Goal: Information Seeking & Learning: Learn about a topic

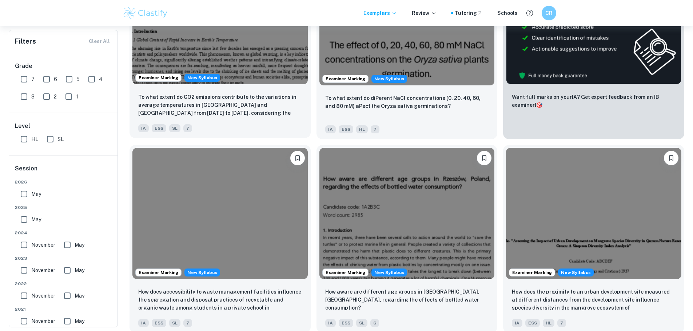
scroll to position [218, 0]
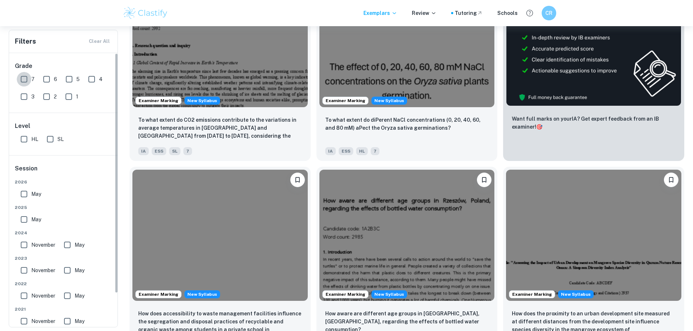
click at [27, 76] on input "7" at bounding box center [24, 79] width 15 height 15
checkbox input "true"
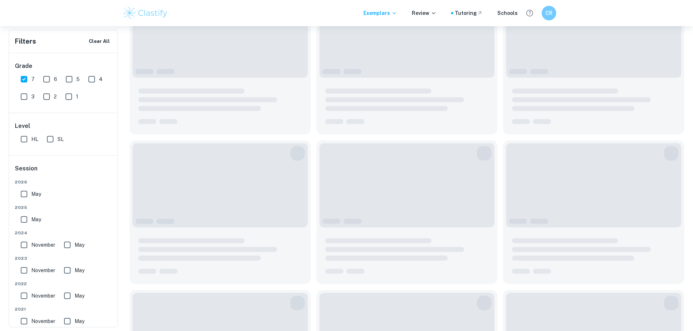
click at [53, 140] on input "SL" at bounding box center [50, 139] width 15 height 15
checkbox input "true"
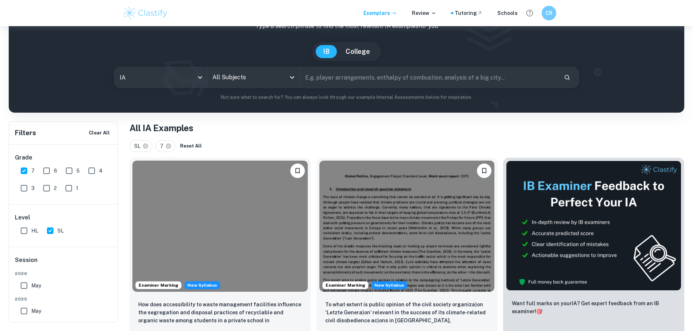
scroll to position [36, 0]
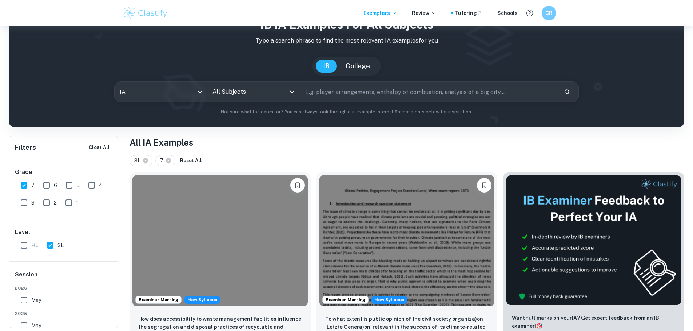
click at [221, 91] on input "All Subjects" at bounding box center [247, 92] width 75 height 14
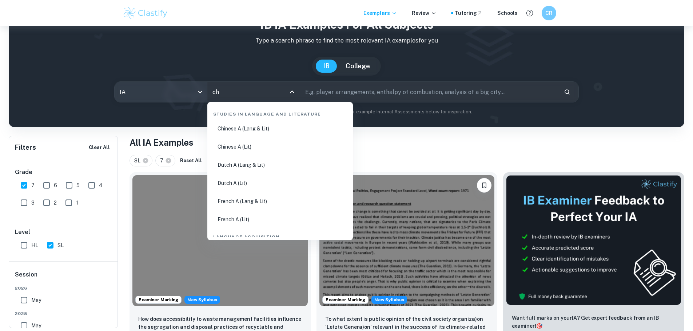
type input "che"
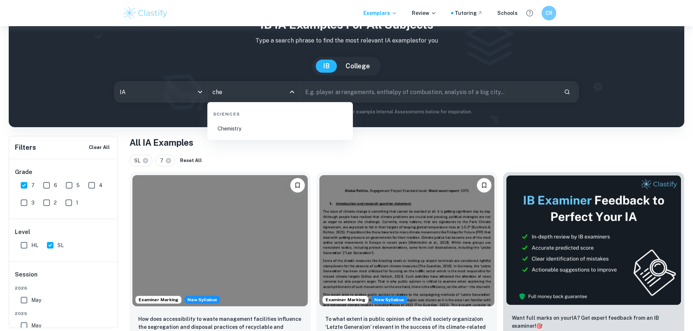
click at [220, 130] on li "Chemistry" at bounding box center [280, 128] width 140 height 17
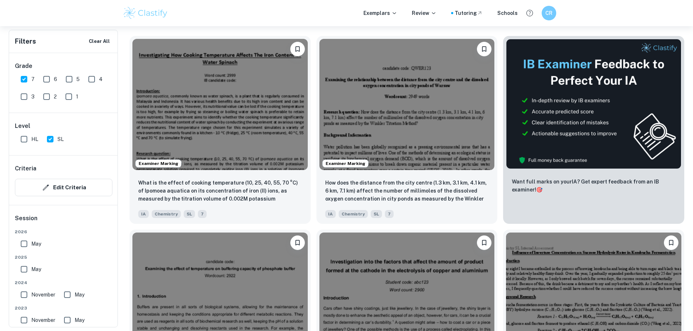
scroll to position [109, 0]
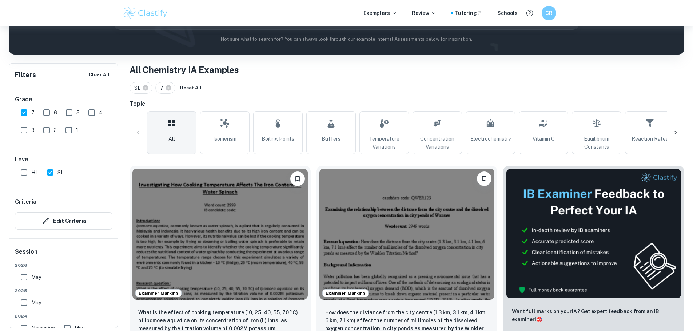
click at [673, 136] on icon at bounding box center [674, 132] width 7 height 7
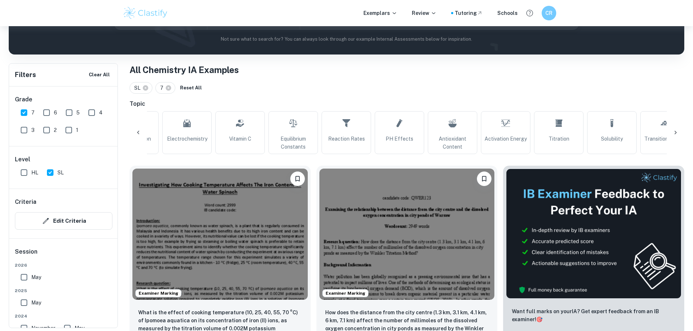
scroll to position [0, 487]
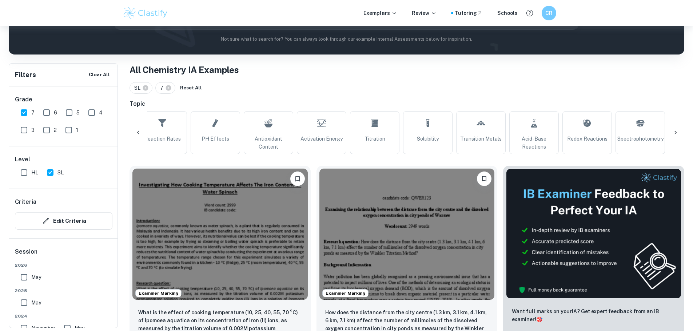
click at [135, 135] on icon at bounding box center [138, 132] width 7 height 7
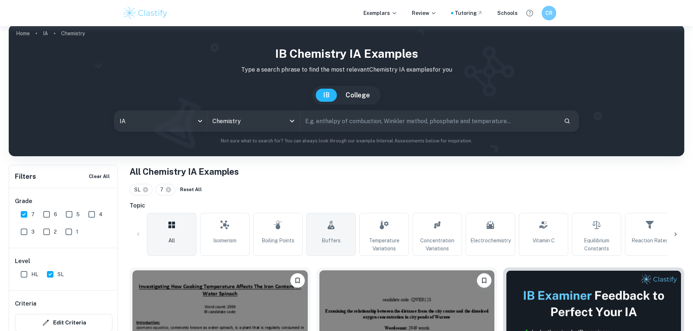
scroll to position [0, 0]
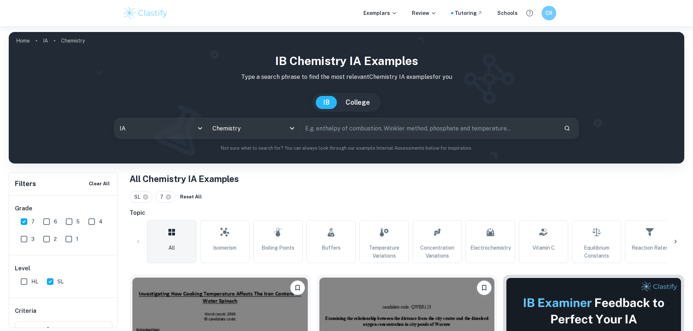
click at [335, 133] on input "text" at bounding box center [429, 128] width 258 height 20
type input "stoichiometry"
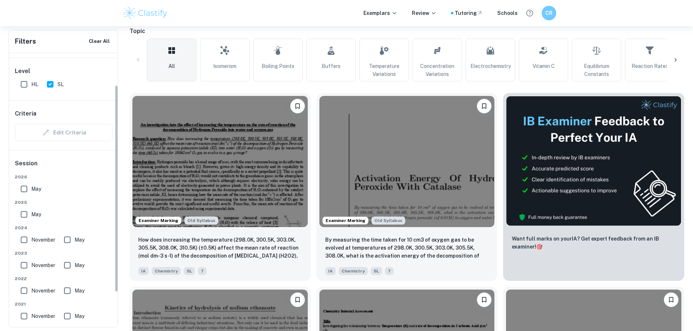
scroll to position [73, 0]
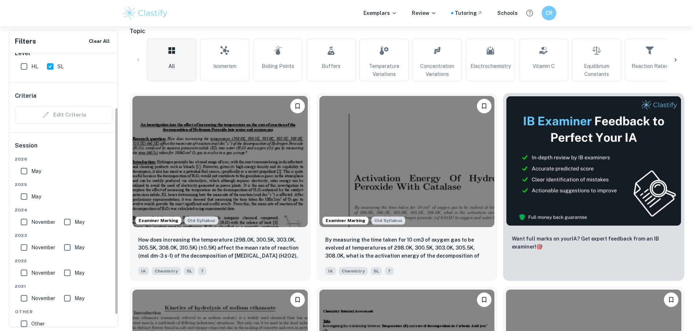
click at [22, 195] on input "May" at bounding box center [24, 196] width 15 height 15
checkbox input "true"
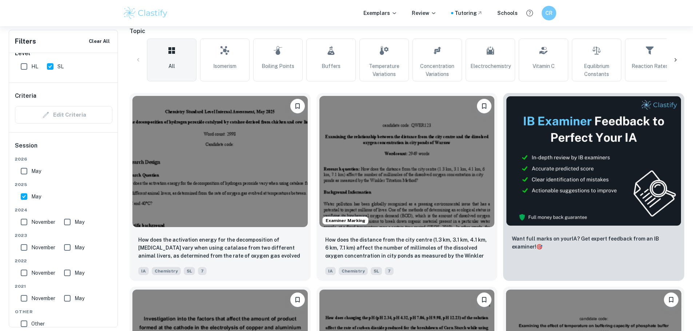
click at [27, 172] on input "May" at bounding box center [24, 171] width 15 height 15
checkbox input "true"
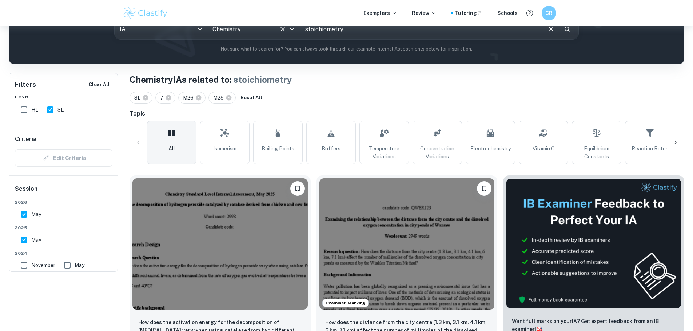
scroll to position [36, 0]
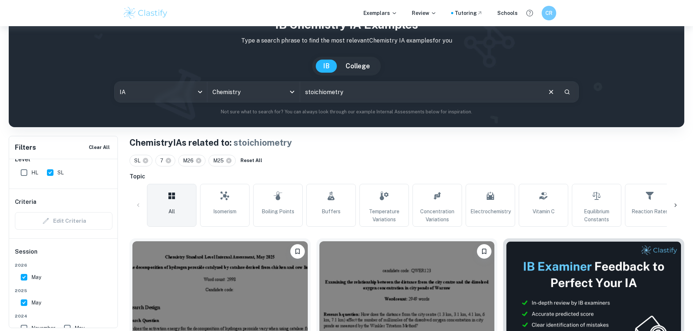
click at [308, 97] on input "stoichiometry" at bounding box center [420, 92] width 241 height 20
type input "\"
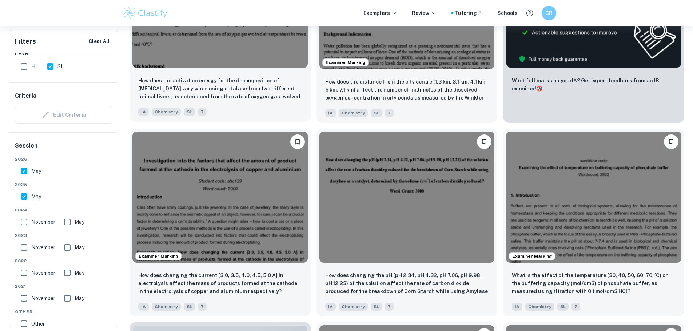
scroll to position [400, 0]
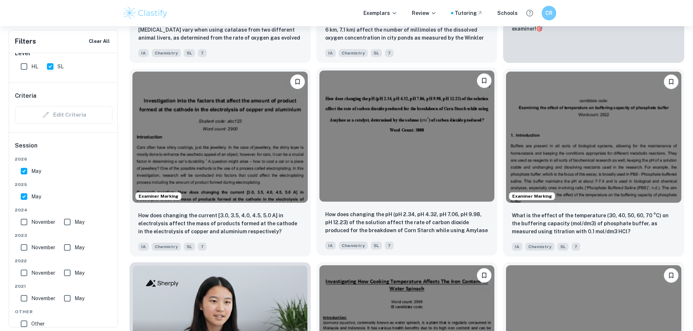
click at [319, 120] on img at bounding box center [406, 136] width 175 height 131
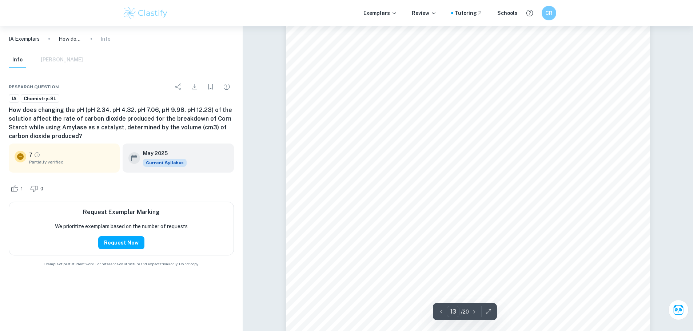
scroll to position [5780, 0]
type input "18"
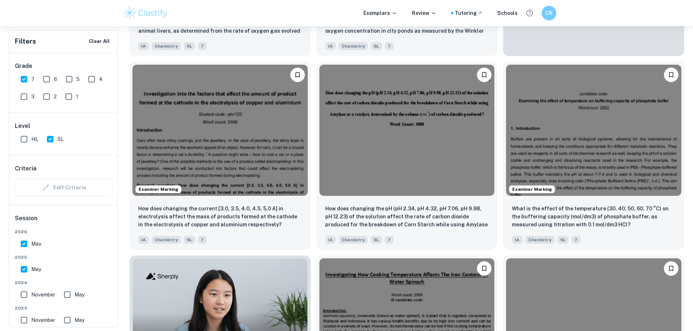
scroll to position [414, 0]
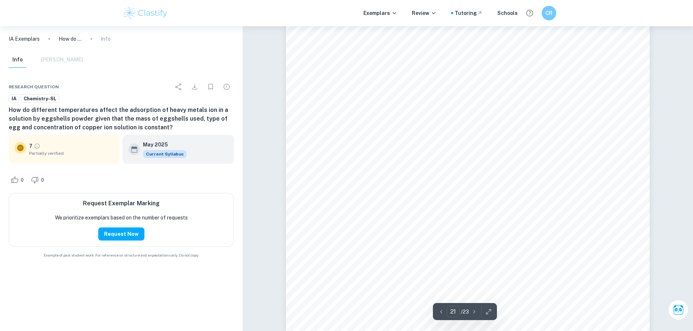
scroll to position [10470, 0]
drag, startPoint x: 328, startPoint y: 116, endPoint x: 508, endPoint y: 171, distance: 187.3
click at [508, 171] on div "21 The use of eggshells powder as an adsorbent for heavy metals. This is becaus…" at bounding box center [468, 232] width 364 height 514
click at [510, 205] on div "21 The use of eggshells powder as an adsorbent for heavy metals. This is becaus…" at bounding box center [468, 232] width 364 height 514
drag, startPoint x: 505, startPoint y: 193, endPoint x: 308, endPoint y: 115, distance: 212.1
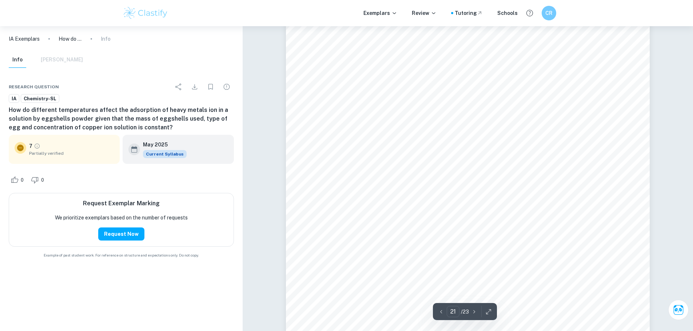
click at [308, 115] on div "21 The use of eggshells powder as an adsorbent for heavy metals. This is becaus…" at bounding box center [468, 232] width 364 height 514
type input "13"
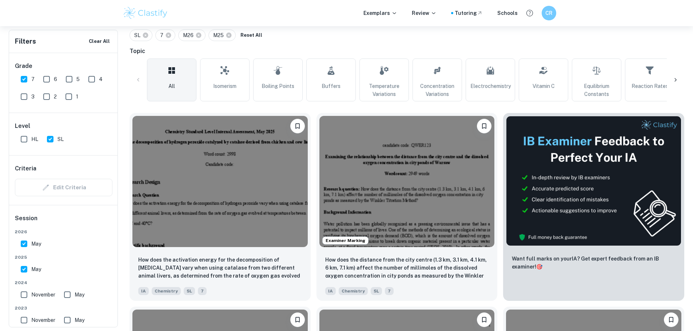
scroll to position [160, 0]
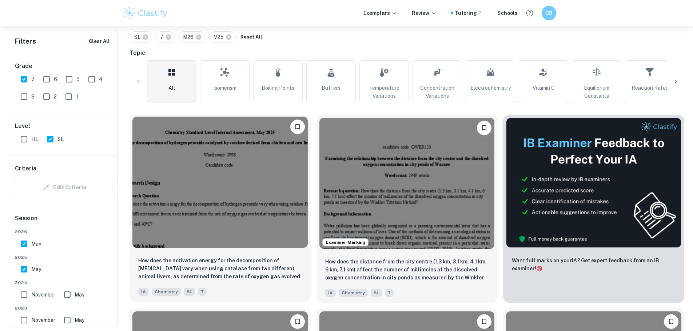
click at [165, 195] on img at bounding box center [219, 182] width 175 height 131
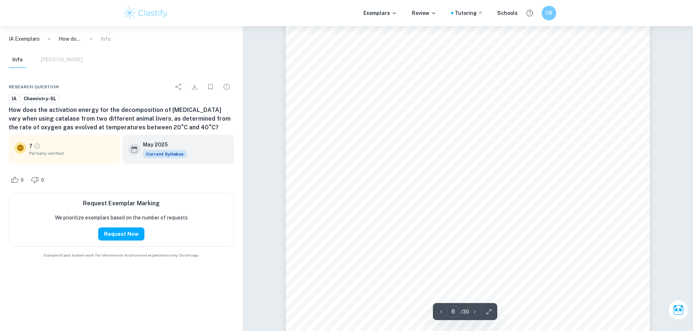
scroll to position [2690, 0]
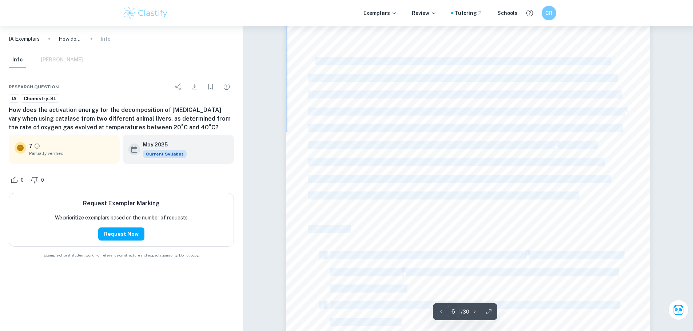
drag, startPoint x: 306, startPoint y: 60, endPoint x: 315, endPoint y: 58, distance: 9.3
click at [315, 58] on div "Development of the methodology Preliminary trials The temperature range chosen …" at bounding box center [468, 243] width 364 height 514
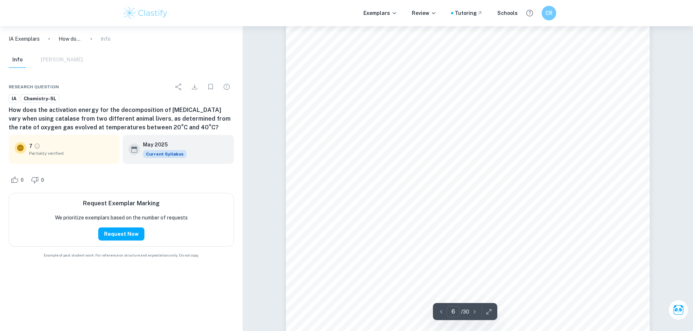
type input "26"
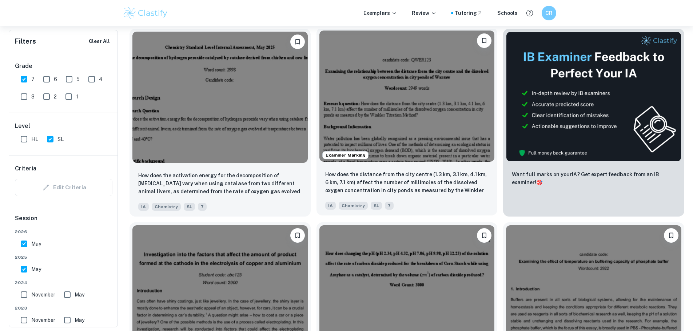
scroll to position [342, 0]
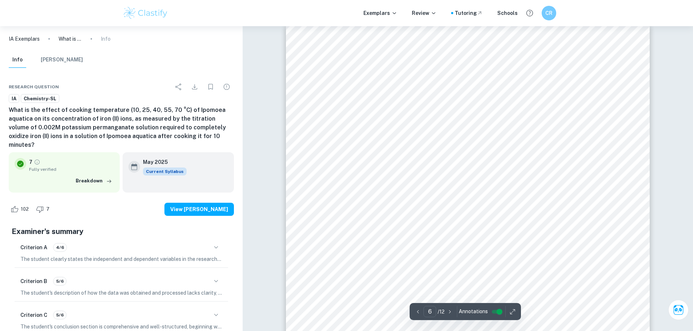
scroll to position [2472, 0]
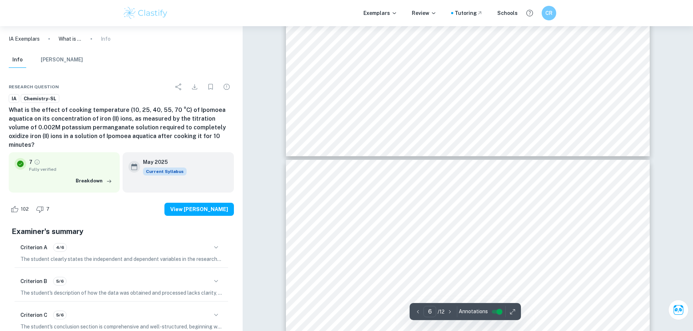
type input "7"
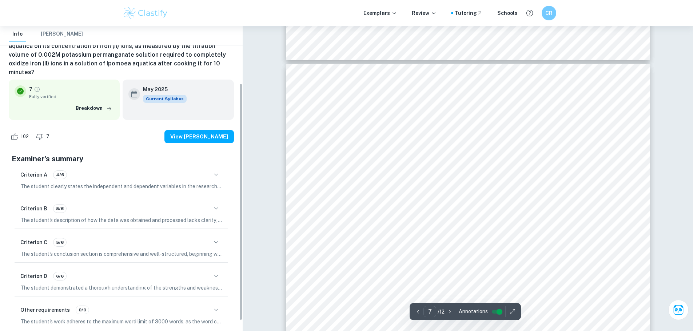
scroll to position [87, 0]
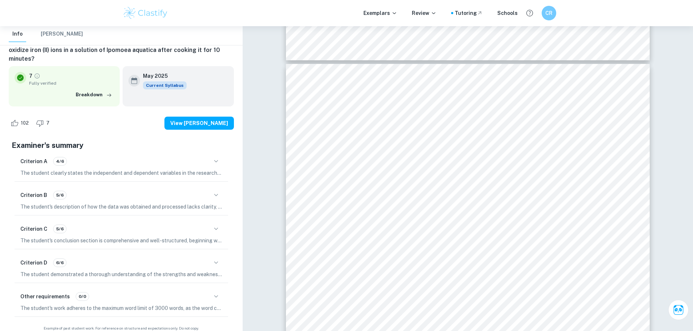
click at [211, 290] on button "button" at bounding box center [216, 296] width 12 height 12
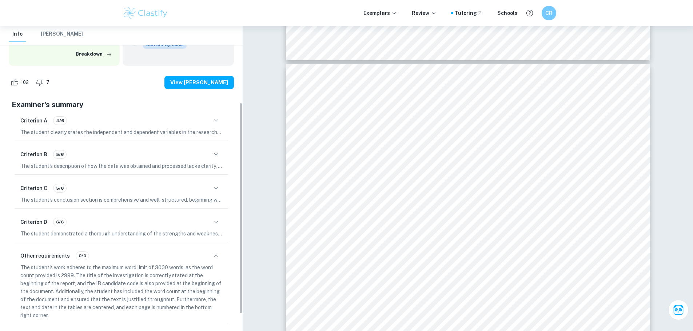
scroll to position [135, 0]
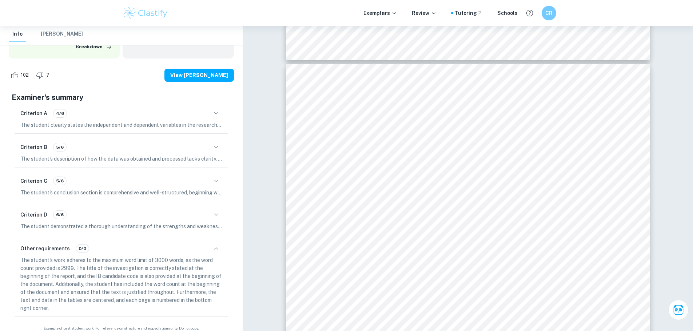
click at [214, 210] on button "button" at bounding box center [216, 215] width 12 height 12
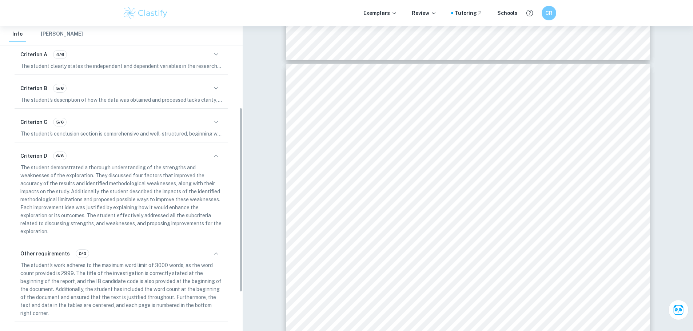
scroll to position [198, 0]
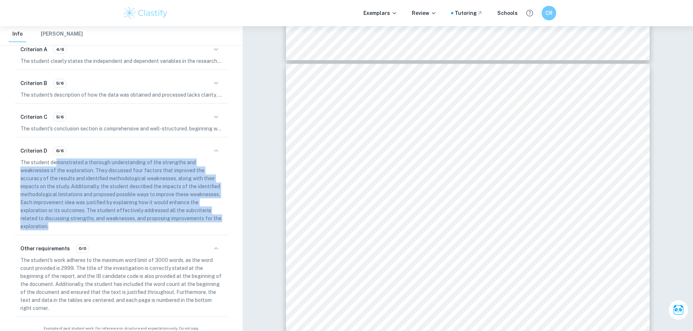
drag, startPoint x: 57, startPoint y: 156, endPoint x: 137, endPoint y: 214, distance: 99.5
click at [137, 214] on p "The student demonstrated a thorough understanding of the strengths and weakness…" at bounding box center [121, 195] width 202 height 72
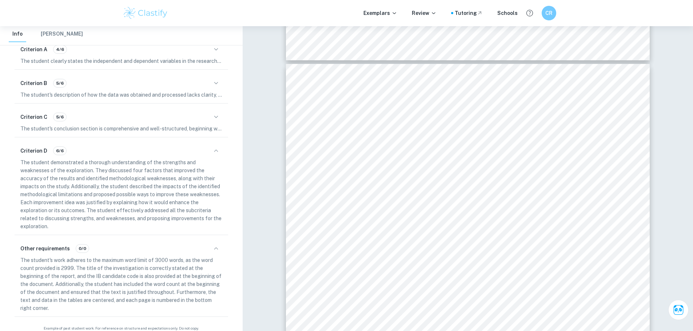
click at [208, 111] on div "Criterion C 5/6" at bounding box center [121, 117] width 202 height 12
click at [210, 112] on div "Criterion C 5/6" at bounding box center [121, 117] width 202 height 12
click at [212, 113] on icon "button" at bounding box center [216, 117] width 9 height 9
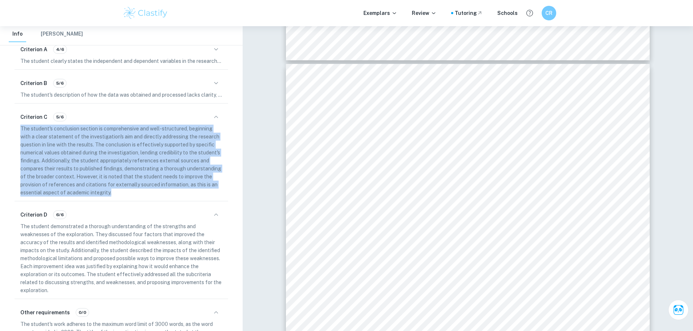
drag, startPoint x: 14, startPoint y: 119, endPoint x: 162, endPoint y: 185, distance: 162.4
click at [162, 185] on div "Criterion C 5/6 The student's conclusion section is comprehensive and well-stru…" at bounding box center [121, 154] width 219 height 95
click at [215, 79] on icon "button" at bounding box center [216, 83] width 9 height 9
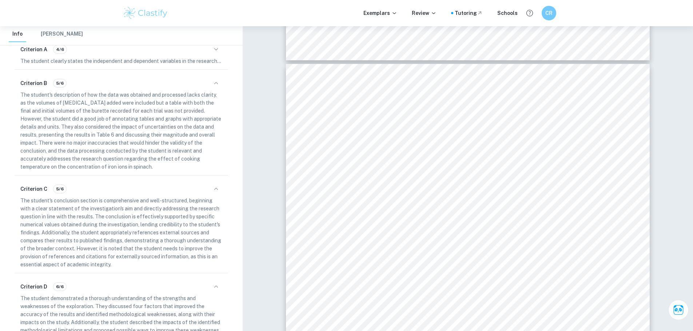
drag, startPoint x: 13, startPoint y: 82, endPoint x: 184, endPoint y: 157, distance: 186.0
click at [184, 157] on div "Criterion B 5/6 The student's description of how the data was obtained and proc…" at bounding box center [121, 124] width 219 height 103
click at [165, 164] on div "Criterion B 5/6 The student's description of how the data was obtained and proc…" at bounding box center [121, 124] width 213 height 103
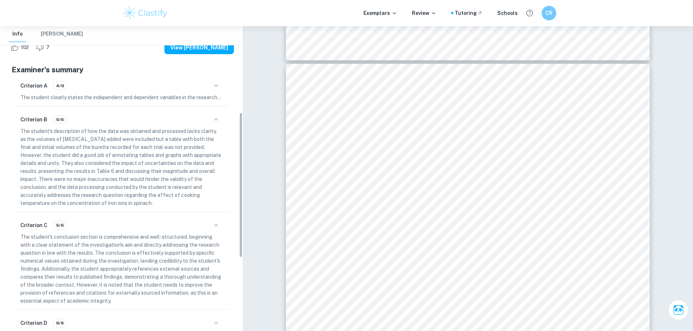
scroll to position [53, 0]
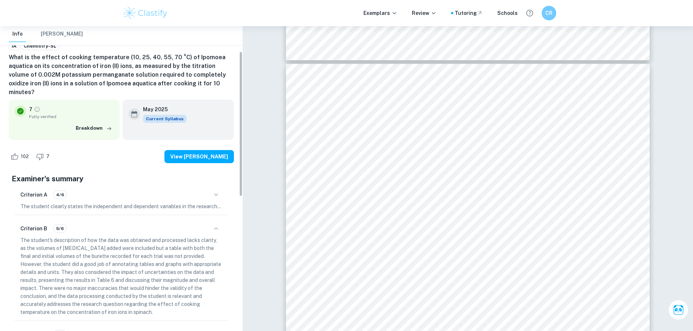
click at [48, 34] on button "[PERSON_NAME]" at bounding box center [62, 34] width 42 height 16
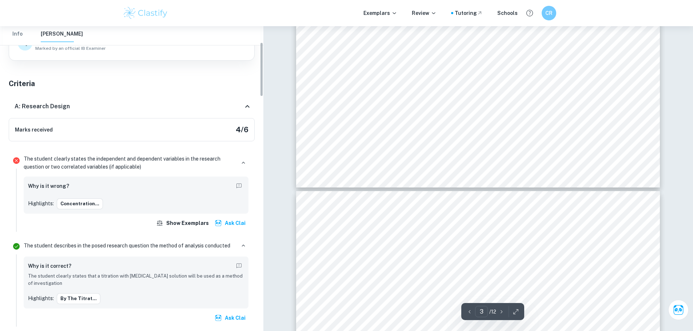
scroll to position [73, 0]
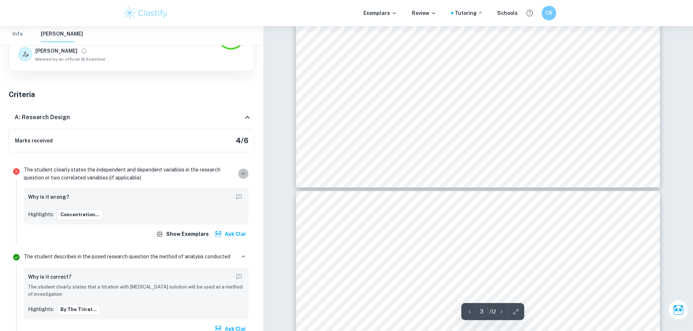
click at [248, 174] on button "button" at bounding box center [243, 174] width 10 height 10
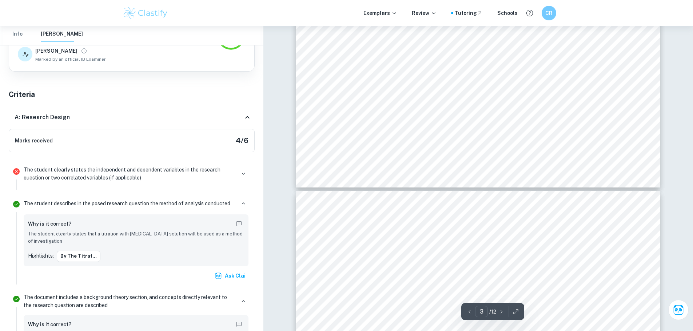
click at [244, 119] on icon at bounding box center [247, 117] width 9 height 9
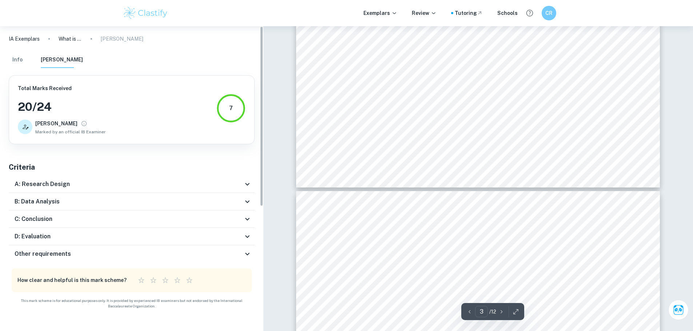
scroll to position [0, 0]
click at [246, 188] on icon at bounding box center [247, 184] width 9 height 9
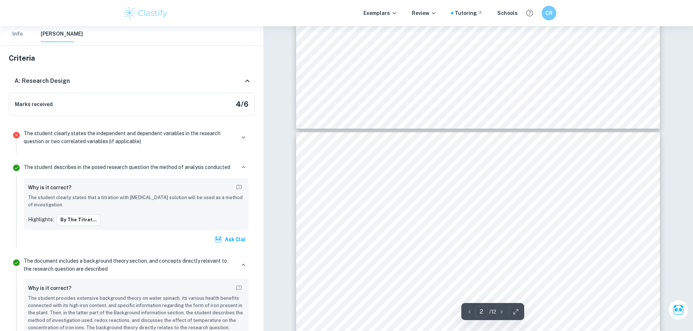
scroll to position [719, 0]
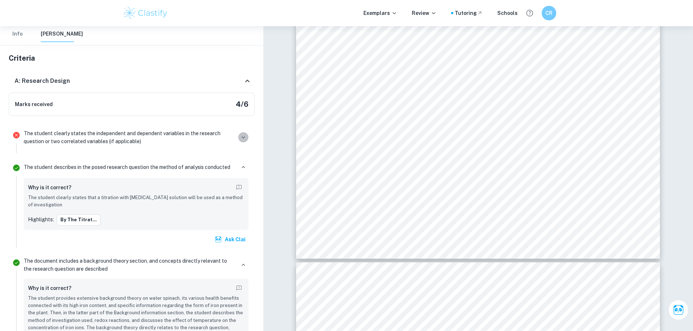
click at [239, 134] on button "button" at bounding box center [243, 137] width 10 height 10
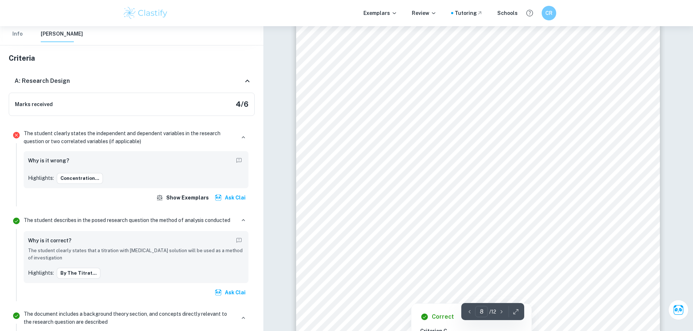
scroll to position [3518, 0]
type input "8"
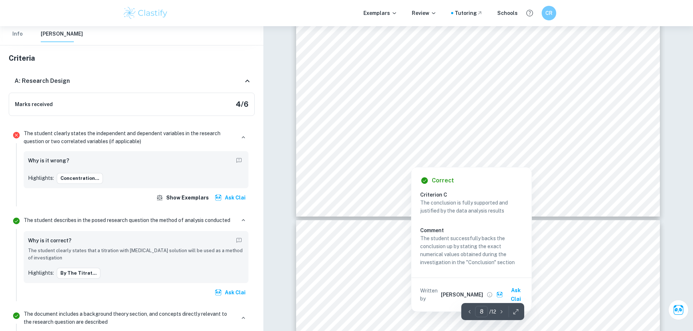
scroll to position [3482, 0]
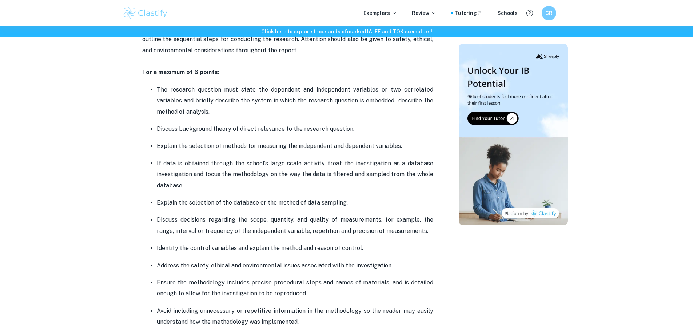
scroll to position [509, 0]
drag, startPoint x: 149, startPoint y: 157, endPoint x: 221, endPoint y: 181, distance: 75.9
click at [221, 181] on ul "The research question must state the dependent and independent variables or two…" at bounding box center [287, 205] width 291 height 244
click at [208, 190] on ul "The research question must state the dependent and independent variables or two…" at bounding box center [287, 205] width 291 height 244
drag, startPoint x: 154, startPoint y: 200, endPoint x: 343, endPoint y: 198, distance: 188.7
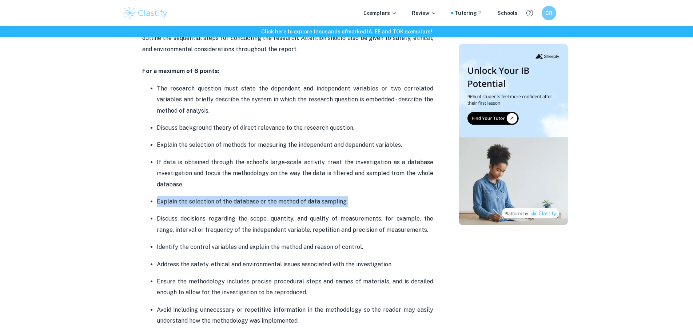
click at [343, 198] on ul "The research question must state the dependent and independent variables or two…" at bounding box center [287, 205] width 291 height 244
click at [217, 208] on ul "The research question must state the dependent and independent variables or two…" at bounding box center [287, 205] width 291 height 244
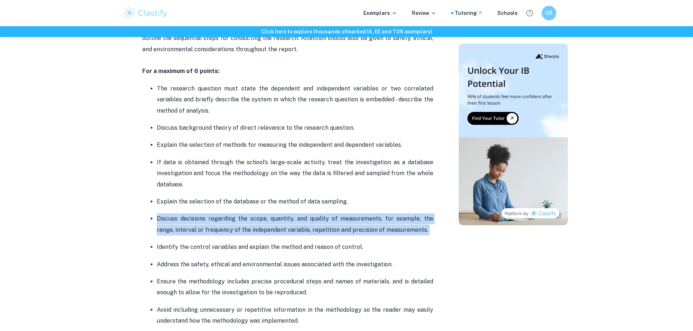
drag, startPoint x: 151, startPoint y: 214, endPoint x: 447, endPoint y: 240, distance: 297.4
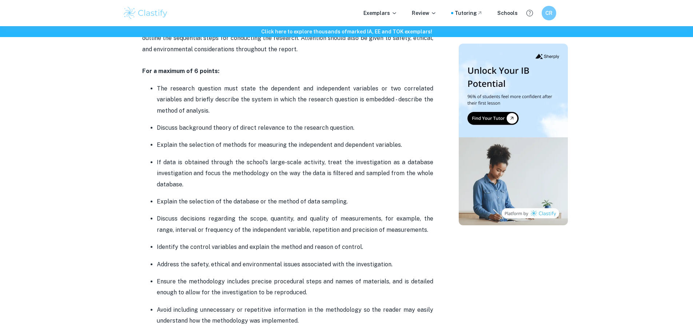
click at [316, 244] on p "Identify the control variables and explain the method and reason of control." at bounding box center [295, 247] width 276 height 11
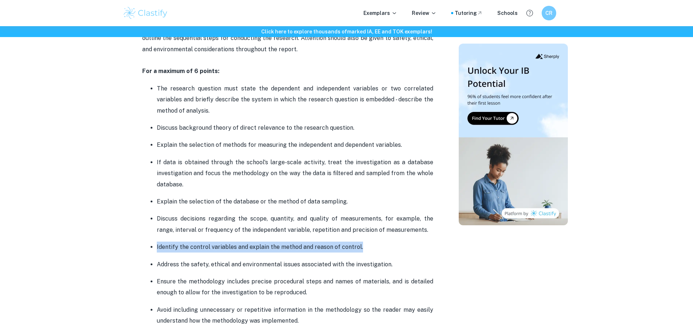
drag, startPoint x: 186, startPoint y: 244, endPoint x: 400, endPoint y: 246, distance: 213.4
click at [400, 246] on ul "The research question must state the dependent and independent variables or two…" at bounding box center [287, 205] width 291 height 244
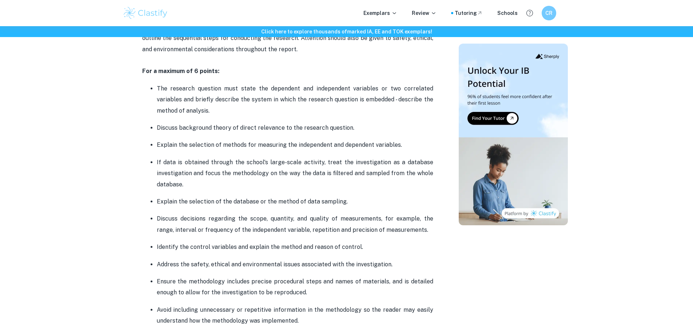
click at [206, 256] on ul "The research question must state the dependent and independent variables or two…" at bounding box center [287, 205] width 291 height 244
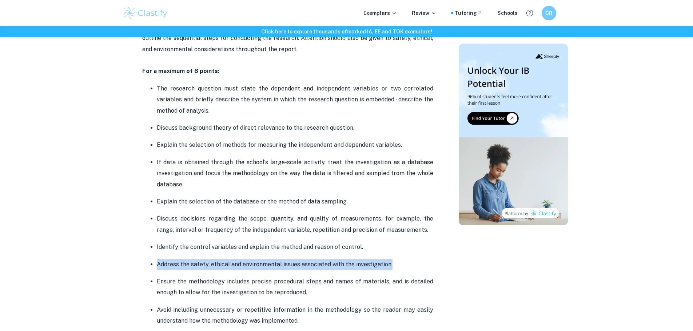
drag, startPoint x: 201, startPoint y: 268, endPoint x: 430, endPoint y: 262, distance: 229.5
click at [430, 262] on li "Address the safety, ethical and environmental issues associated with the invest…" at bounding box center [295, 264] width 276 height 11
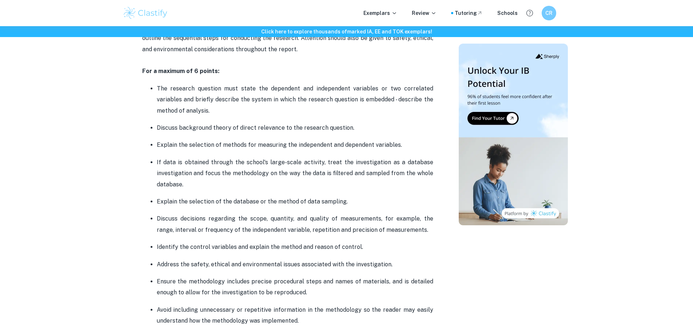
click at [200, 280] on p "Ensure the methodology includes precise procedural steps and names of materials…" at bounding box center [295, 287] width 276 height 22
drag, startPoint x: 135, startPoint y: 282, endPoint x: 350, endPoint y: 295, distance: 216.4
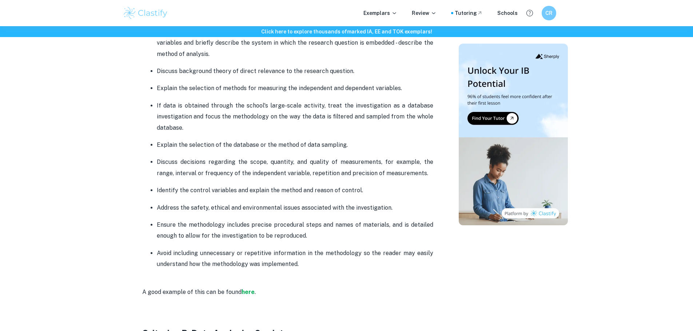
scroll to position [582, 0]
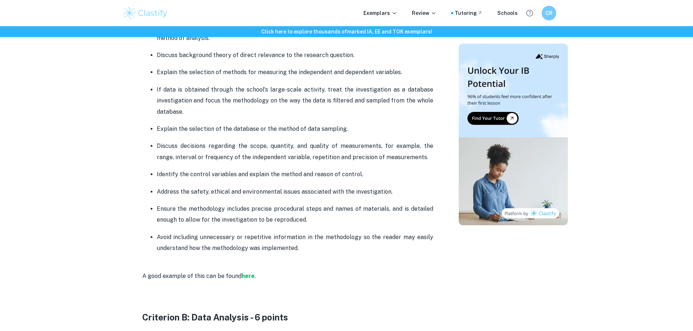
click at [228, 246] on p "Avoid including unnecessary or repetitive information in the methodology so the…" at bounding box center [295, 243] width 276 height 22
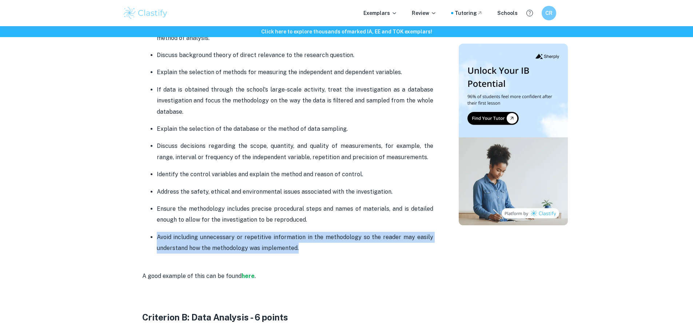
drag, startPoint x: 152, startPoint y: 231, endPoint x: 332, endPoint y: 248, distance: 180.7
click at [332, 248] on li "Avoid including unnecessary or repetitive information in the methodology so the…" at bounding box center [295, 243] width 276 height 23
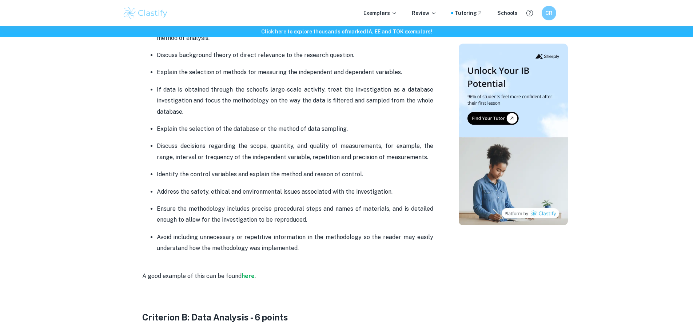
click at [334, 264] on p "A good example of this can be found here ." at bounding box center [287, 276] width 291 height 33
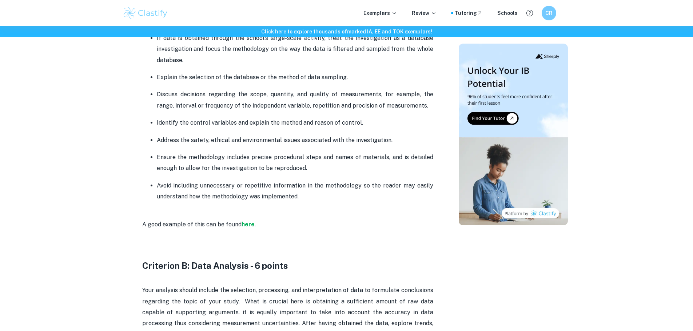
scroll to position [763, 0]
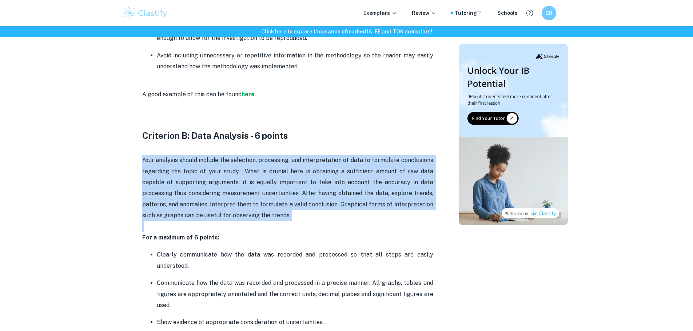
drag, startPoint x: 139, startPoint y: 158, endPoint x: 251, endPoint y: 224, distance: 130.4
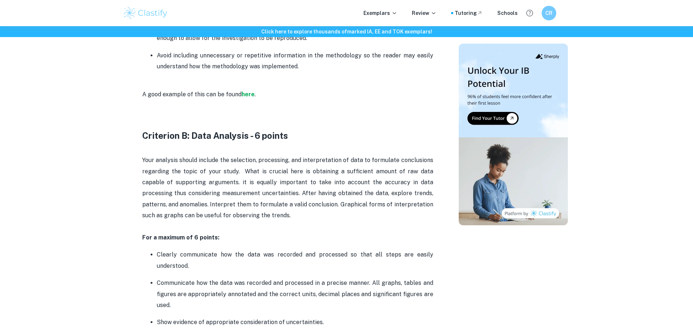
click at [250, 240] on p "For a maximum of 6 points:" at bounding box center [287, 237] width 291 height 11
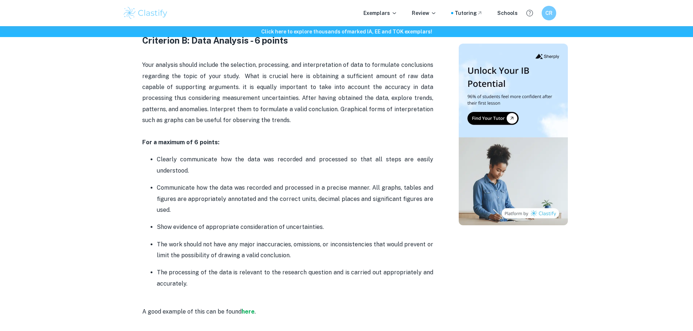
scroll to position [872, 0]
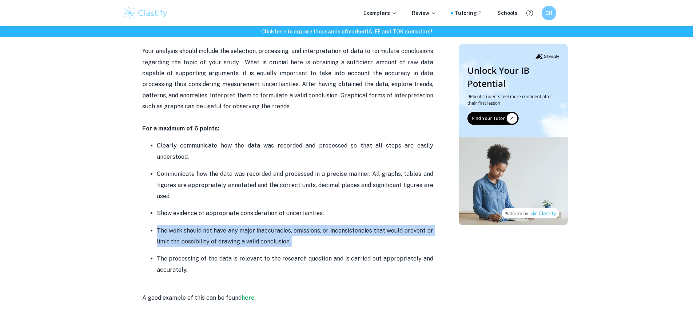
drag, startPoint x: 154, startPoint y: 232, endPoint x: 336, endPoint y: 249, distance: 183.3
click at [336, 249] on ul "Clearly communicate how the data was recorded and processed so that all steps a…" at bounding box center [287, 208] width 291 height 136
drag, startPoint x: 153, startPoint y: 254, endPoint x: 250, endPoint y: 269, distance: 97.8
click at [250, 269] on ul "Clearly communicate how the data was recorded and processed so that all steps a…" at bounding box center [287, 208] width 291 height 136
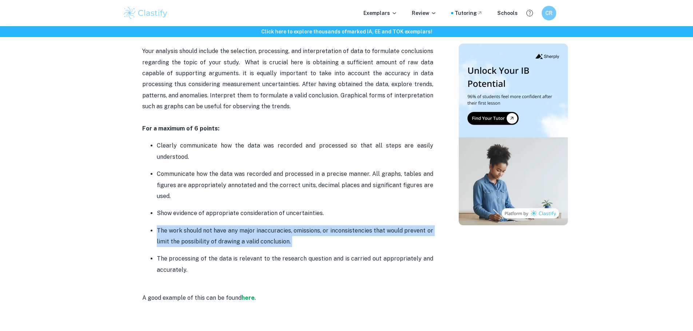
click at [250, 269] on p "The processing of the data is relevant to the research question and is carried …" at bounding box center [295, 264] width 276 height 22
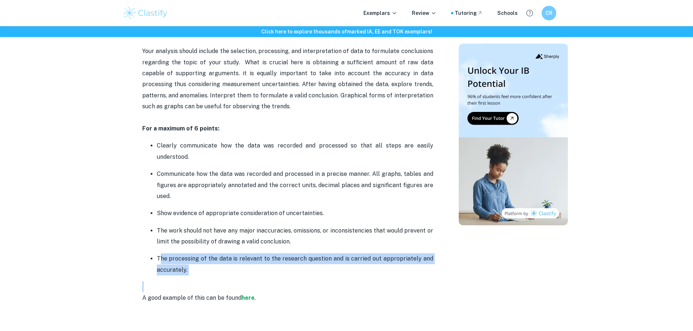
drag, startPoint x: 159, startPoint y: 260, endPoint x: 251, endPoint y: 276, distance: 94.1
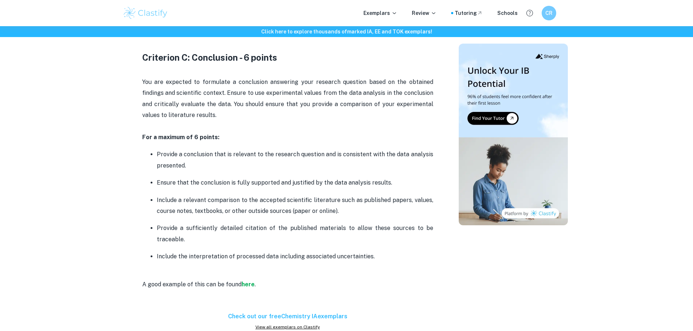
scroll to position [1163, 0]
drag, startPoint x: 156, startPoint y: 257, endPoint x: 399, endPoint y: 258, distance: 243.6
click at [399, 258] on ul "Provide a conclusion that is relevant to the research question and is consisten…" at bounding box center [287, 204] width 291 height 113
click at [382, 264] on div "Chemistry IA Criteria and Checklist Is your Chemistry IA deadline coming up? Ar…" at bounding box center [287, 72] width 291 height 1818
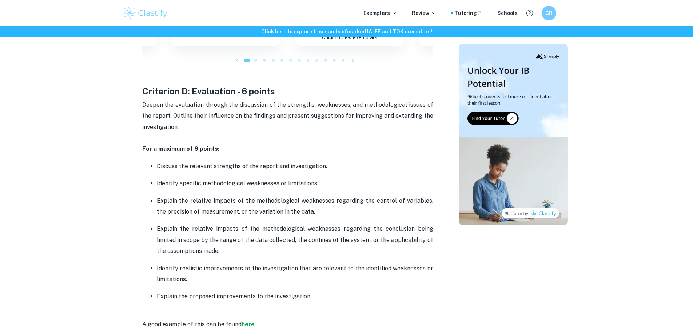
scroll to position [1527, 0]
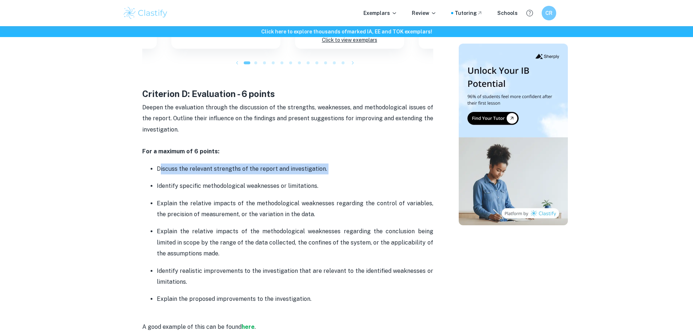
drag, startPoint x: 161, startPoint y: 172, endPoint x: 350, endPoint y: 180, distance: 189.9
click at [365, 175] on ul "Discuss the relevant strengths of the report and investigation. Identify specif…" at bounding box center [287, 234] width 291 height 142
drag, startPoint x: 174, startPoint y: 185, endPoint x: 345, endPoint y: 190, distance: 171.6
click at [345, 190] on p "Identify specific methodological weaknesses or limitations." at bounding box center [295, 186] width 276 height 11
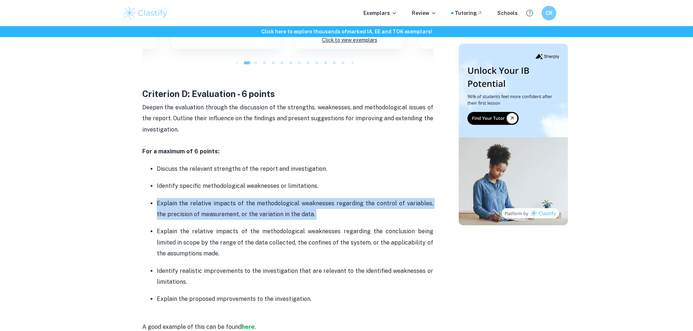
drag, startPoint x: 132, startPoint y: 205, endPoint x: 400, endPoint y: 221, distance: 268.7
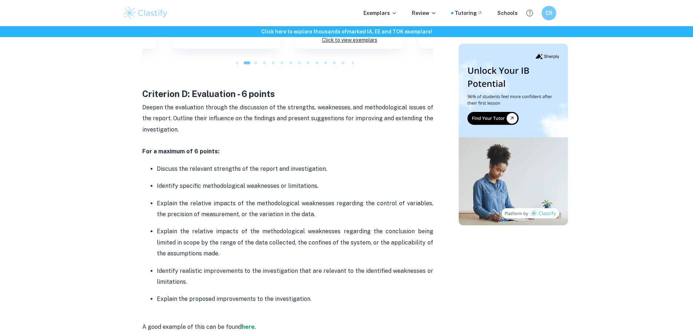
click at [230, 260] on ul "Discuss the relevant strengths of the report and investigation. Identify specif…" at bounding box center [287, 234] width 291 height 142
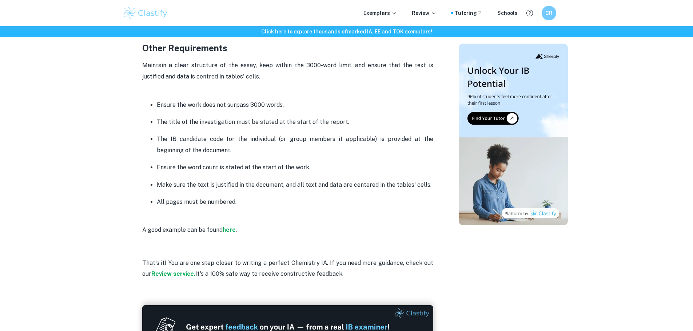
scroll to position [2139, 0]
